Goal: Book appointment/travel/reservation

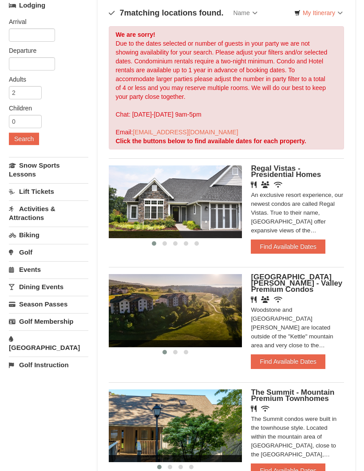
click at [38, 339] on link "[GEOGRAPHIC_DATA]" at bounding box center [48, 343] width 79 height 25
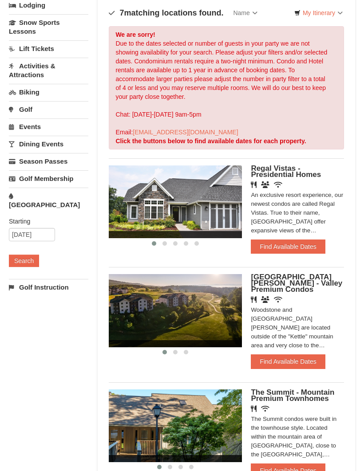
scroll to position [70, 0]
click at [25, 228] on input "[DATE]" at bounding box center [32, 234] width 46 height 13
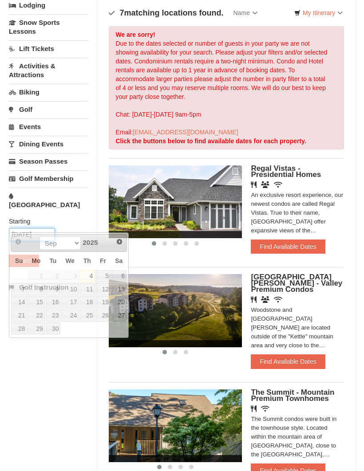
scroll to position [69, 0]
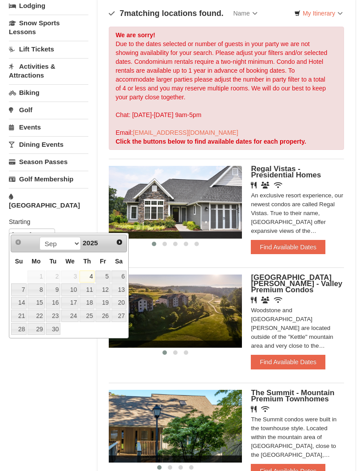
click at [123, 275] on link "6" at bounding box center [118, 277] width 15 height 12
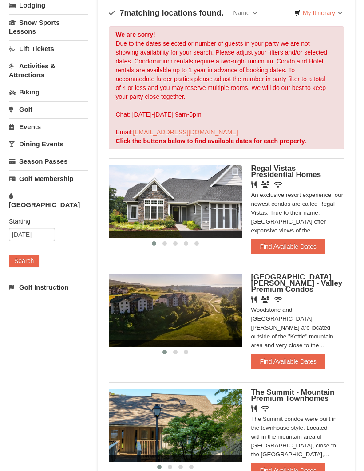
scroll to position [70, 0]
click at [21, 228] on input "09/06/2025" at bounding box center [32, 234] width 46 height 13
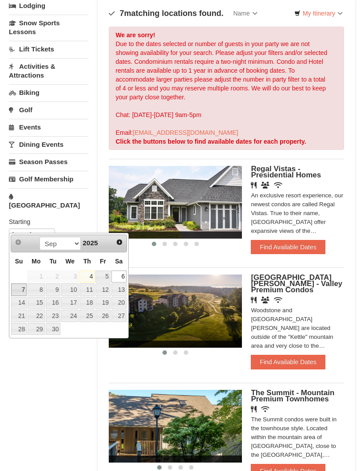
click at [20, 287] on link "7" at bounding box center [19, 290] width 16 height 12
type input "09/07/2025"
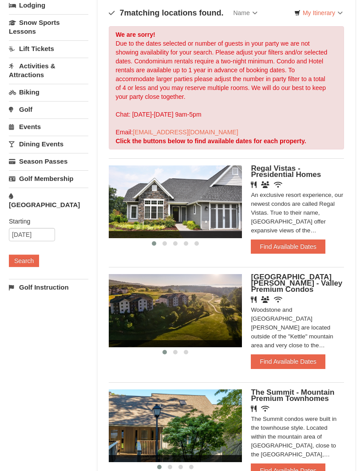
scroll to position [70, 0]
click at [20, 255] on button "Search" at bounding box center [24, 261] width 30 height 12
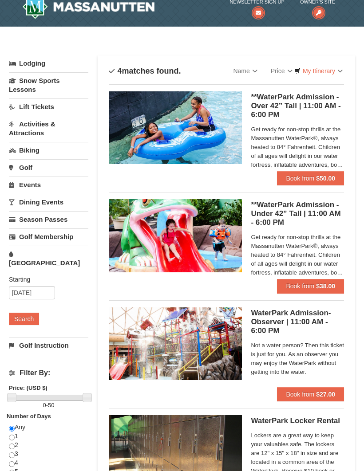
scroll to position [22, 0]
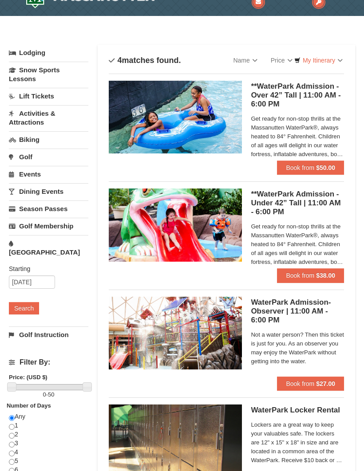
click at [318, 169] on strong "$50.00" at bounding box center [325, 167] width 19 height 7
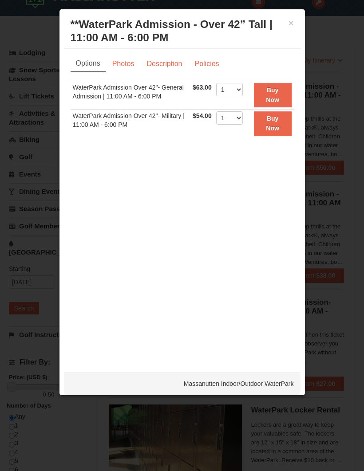
click at [293, 23] on button "×" at bounding box center [291, 23] width 5 height 9
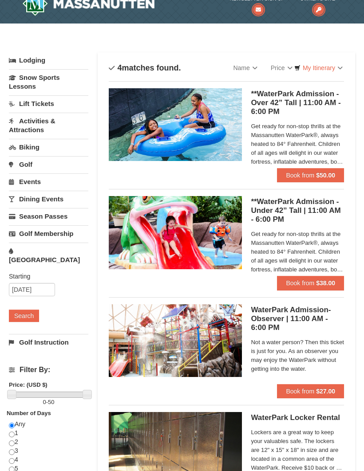
scroll to position [0, 0]
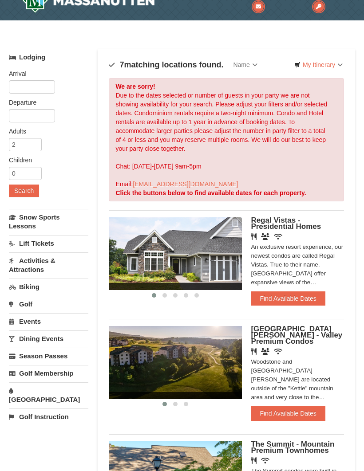
scroll to position [21, 0]
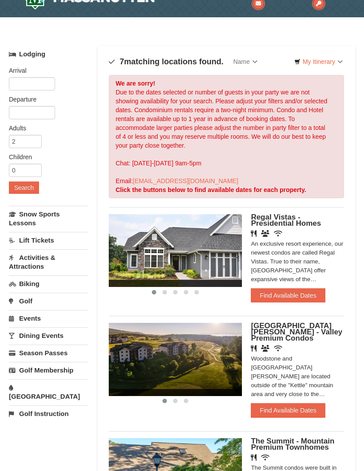
click at [40, 217] on link "Snow Sports Lessons" at bounding box center [48, 218] width 79 height 25
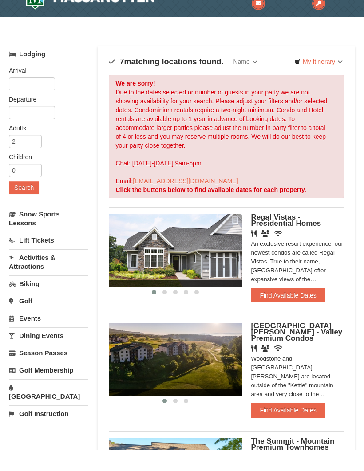
scroll to position [20, 0]
